Goal: Information Seeking & Learning: Learn about a topic

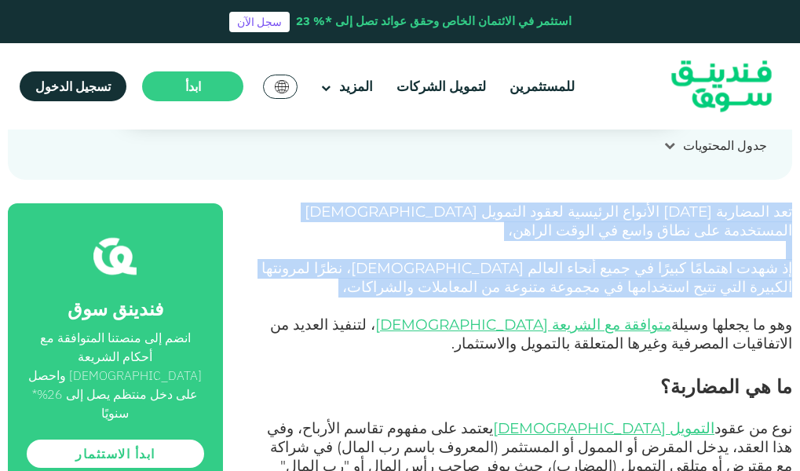
click at [623, 270] on p "إذ شهدت اهتمامًا كبيرًا في جميع أنحاء العالم [DEMOGRAPHIC_DATA]، نظرًا لمرونتها…" at bounding box center [525, 279] width 535 height 38
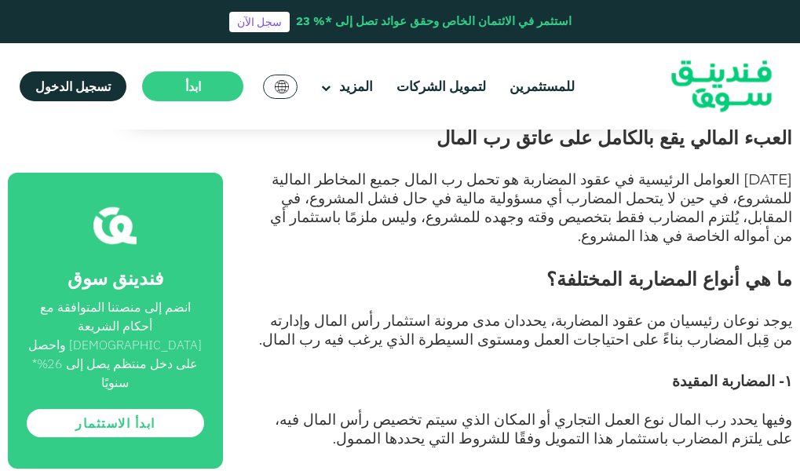
scroll to position [1099, 0]
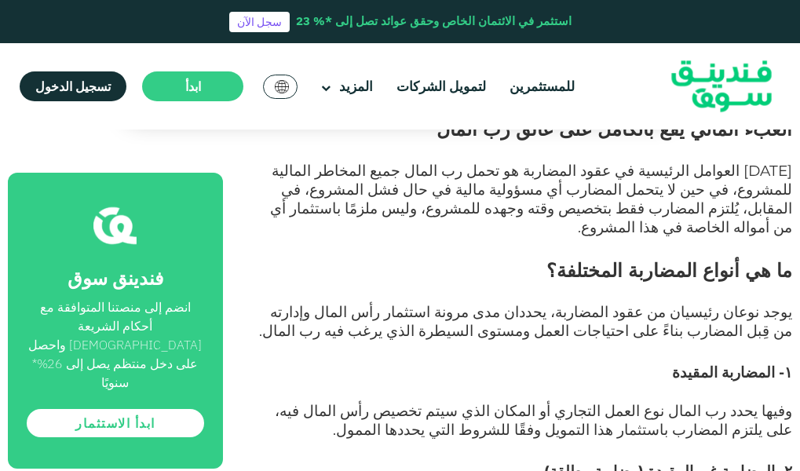
click at [751, 303] on span "يوجد نوعان رئيسيان من عقود المضاربة، يحددان مدى مرونة استثمار رأس المال وإدارته…" at bounding box center [525, 321] width 533 height 37
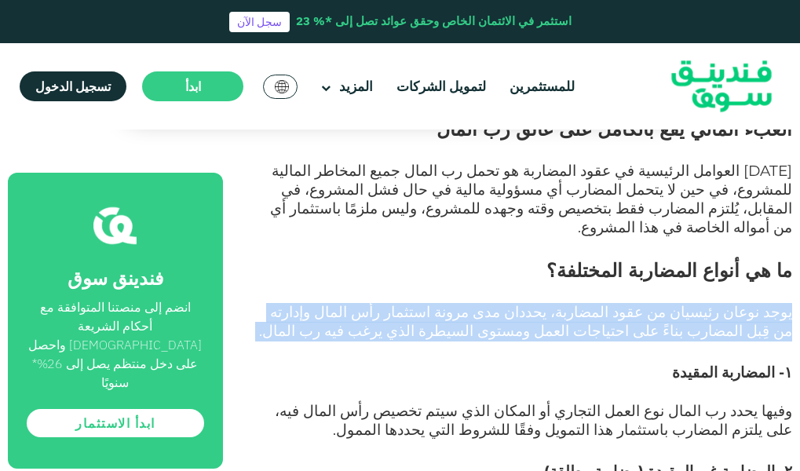
click at [751, 303] on span "يوجد نوعان رئيسيان من عقود المضاربة، يحددان مدى مرونة استثمار رأس المال وإدارته…" at bounding box center [525, 321] width 533 height 37
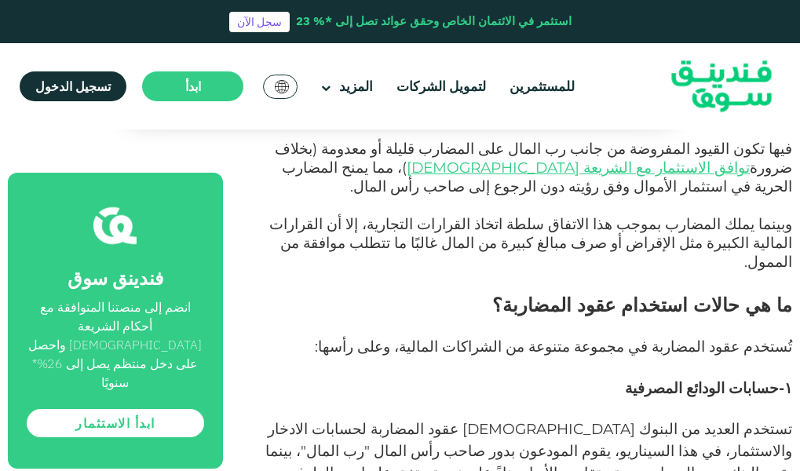
scroll to position [1492, 0]
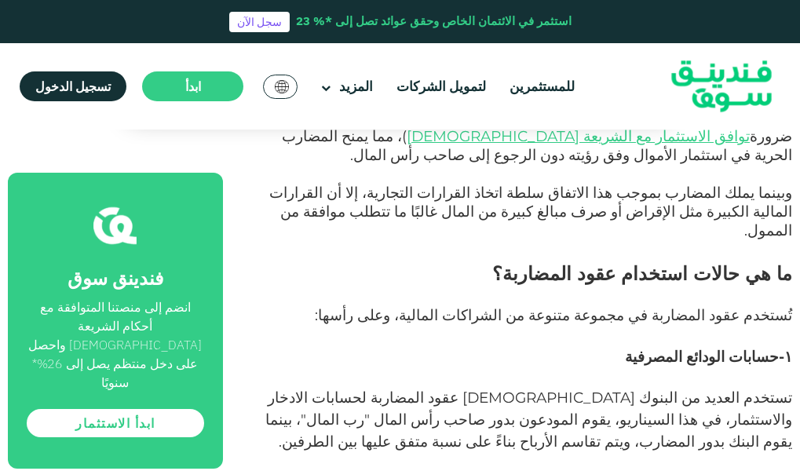
click at [751, 306] on span "تُستخدم عقود المضاربة في مجموعة متنوعة من الشراكات المالية، وعلى رأسها:" at bounding box center [553, 315] width 477 height 18
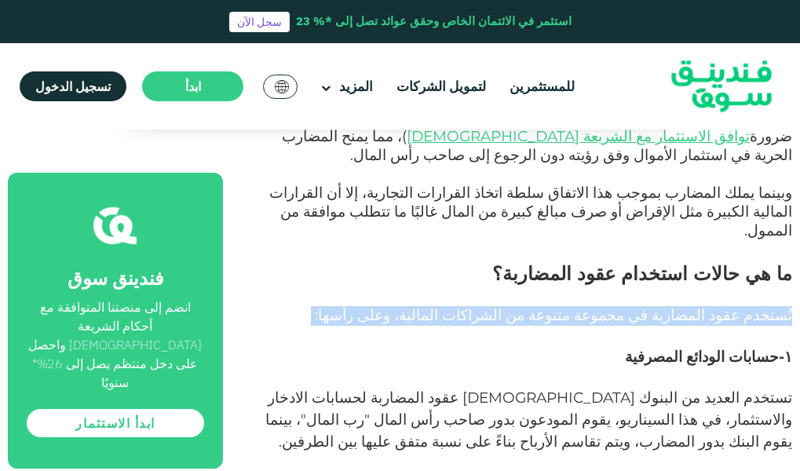
click at [751, 306] on span "تُستخدم عقود المضاربة في مجموعة متنوعة من الشراكات المالية، وعلى رأسها:" at bounding box center [553, 315] width 477 height 18
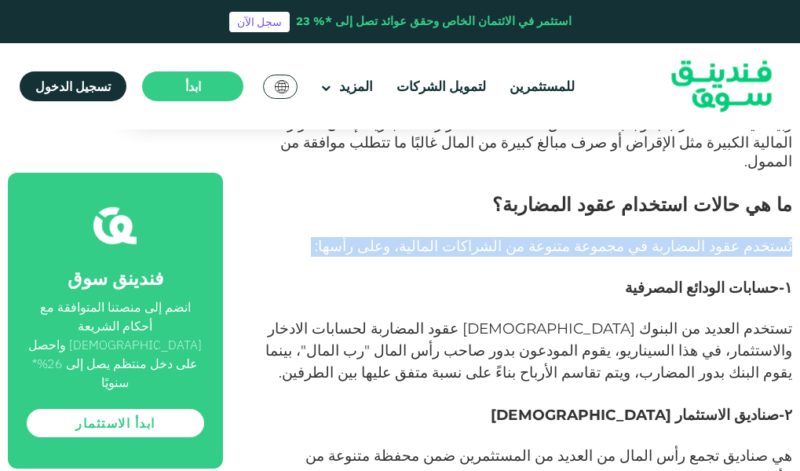
scroll to position [1649, 0]
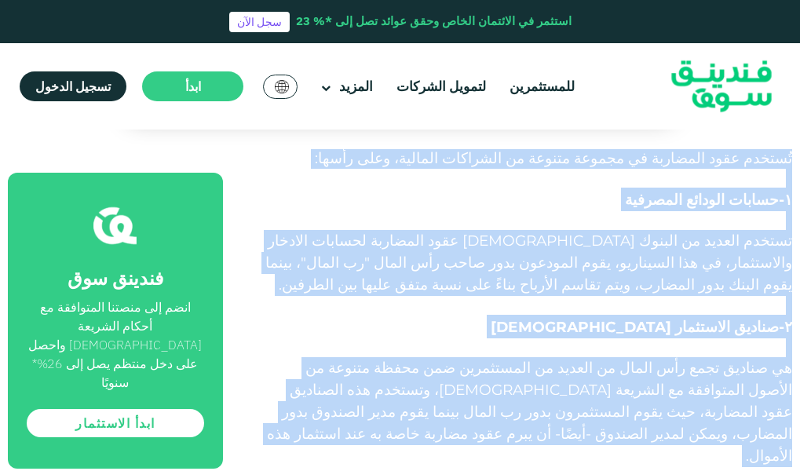
click at [301, 359] on span "هي صناديق تجمع رأس المال من العديد من المستثمرين ضمن محفظة متنوعة من الأصول الم…" at bounding box center [529, 412] width 525 height 106
copy div "lُipsum dolo sitametc ad elitse doeius te incididu utlabor، etdo magna: 9-aliqu…"
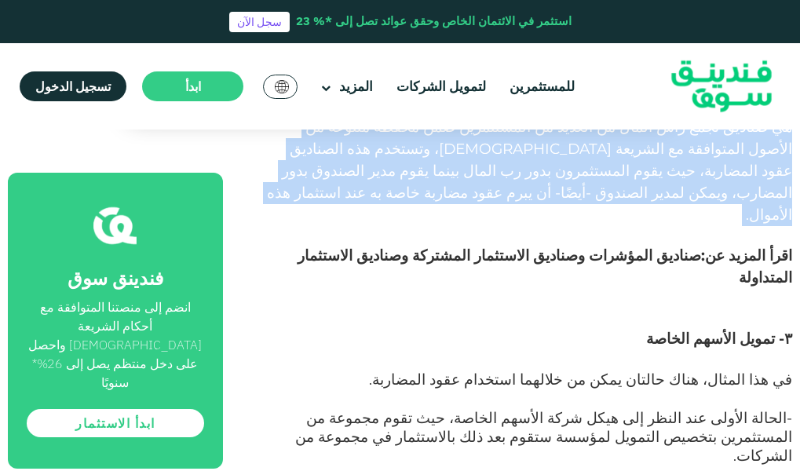
scroll to position [1806, 0]
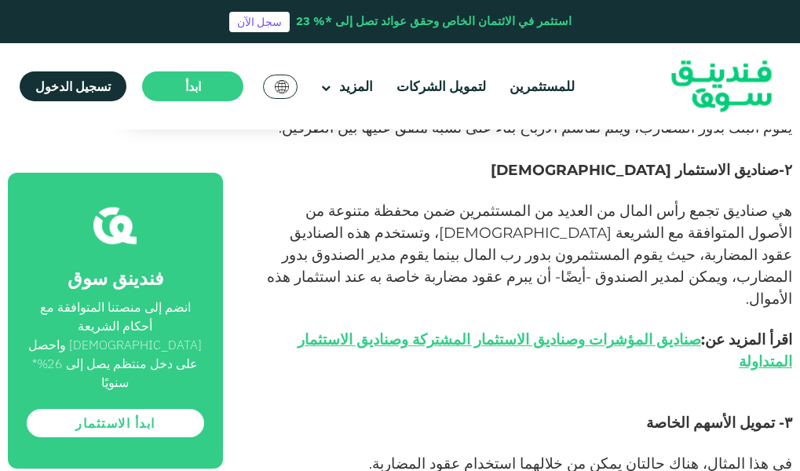
click at [766, 414] on span "٣- تمويل الأسهم الخاصة" at bounding box center [719, 423] width 146 height 18
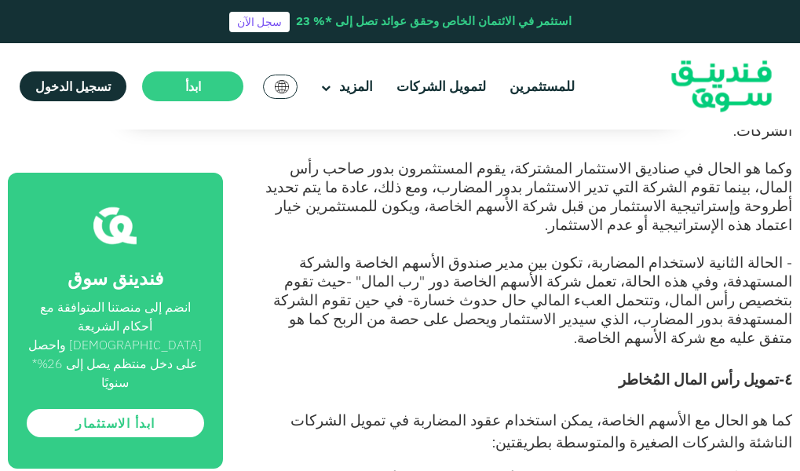
scroll to position [2277, 0]
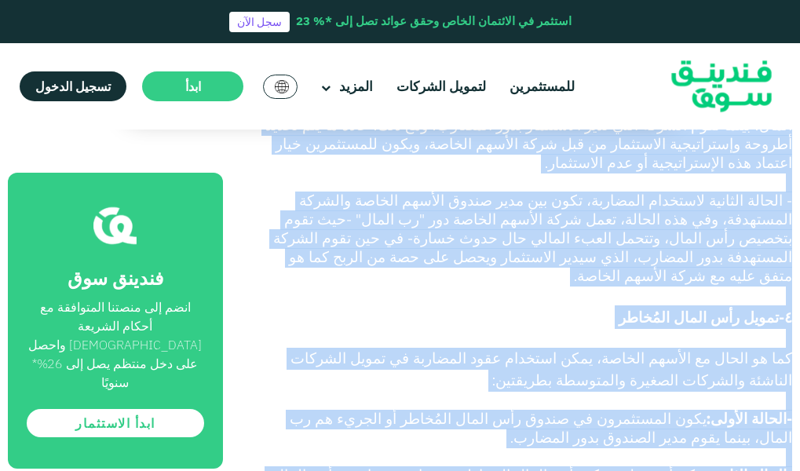
copy div "3- lorem ipsumd sitame co adi elitse، doei tempor inci ut laboree dolorem aliq …"
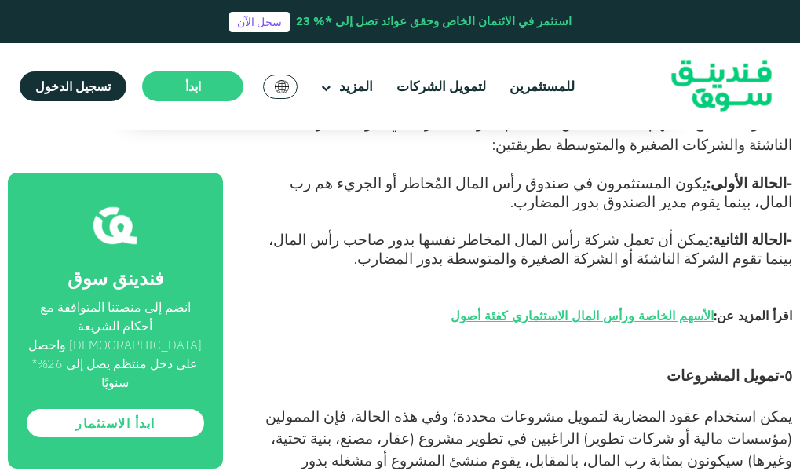
click at [753, 367] on span "٥-تمويل المشروعات" at bounding box center [730, 376] width 126 height 18
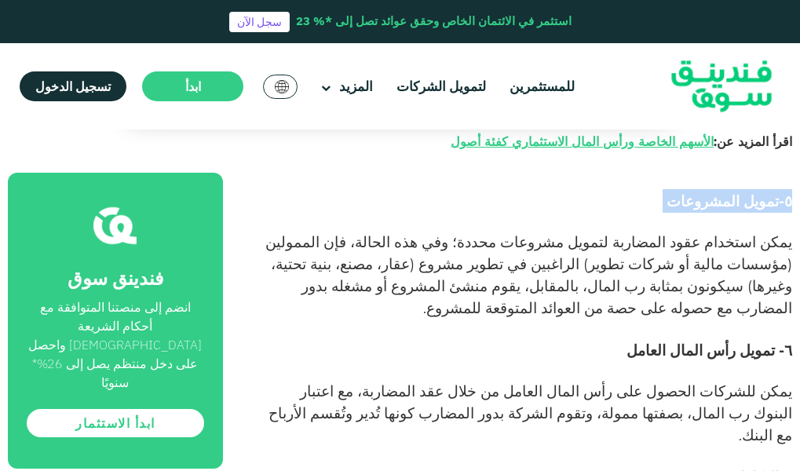
scroll to position [2748, 0]
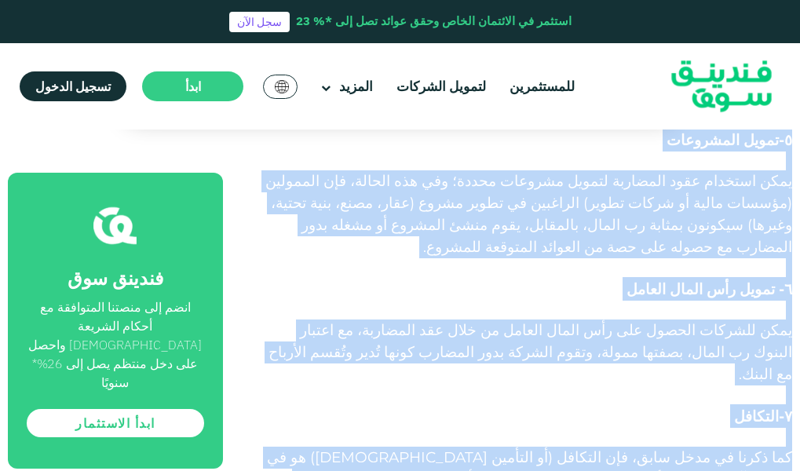
copy div "9-lorem ipsumdolo sita consect adip elitsedd eiusmo tempori utlab؛ etd mag aliq…"
